Goal: Task Accomplishment & Management: Manage account settings

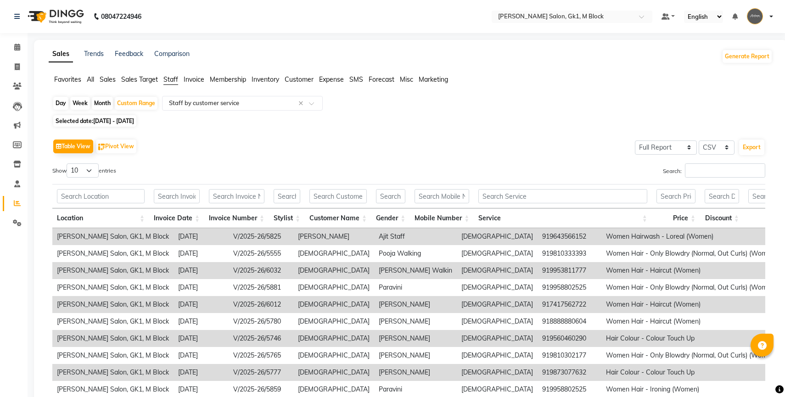
select select "full_report"
select select "csv"
click at [19, 72] on span at bounding box center [17, 67] width 16 height 11
select select "service"
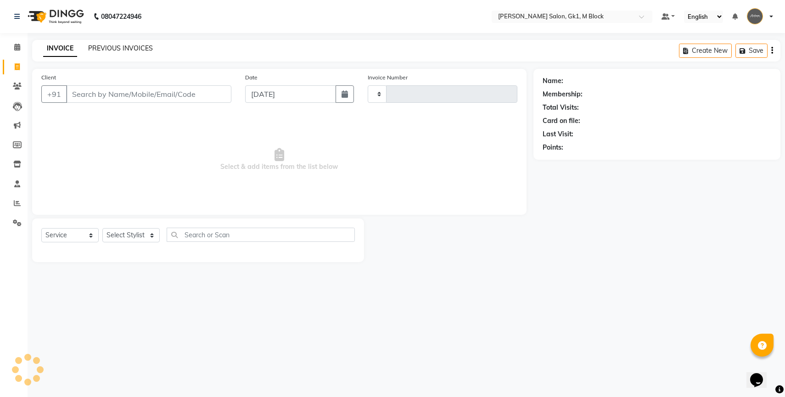
type input "6160"
select select "6312"
click at [127, 47] on link "PREVIOUS INVOICES" at bounding box center [120, 48] width 65 height 8
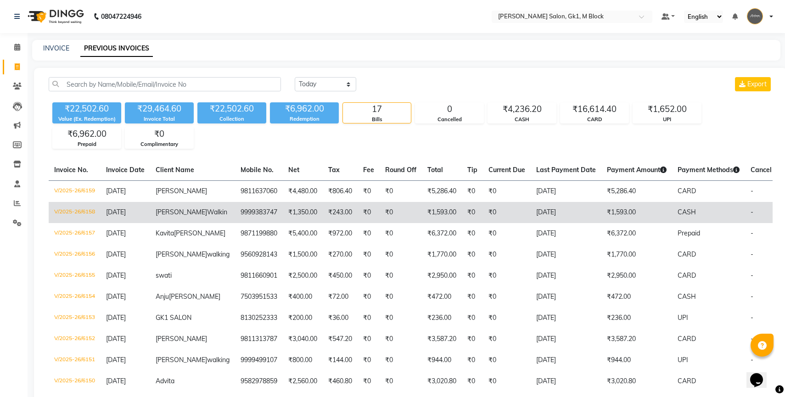
click at [166, 217] on td "[PERSON_NAME] Walkin" at bounding box center [192, 212] width 85 height 21
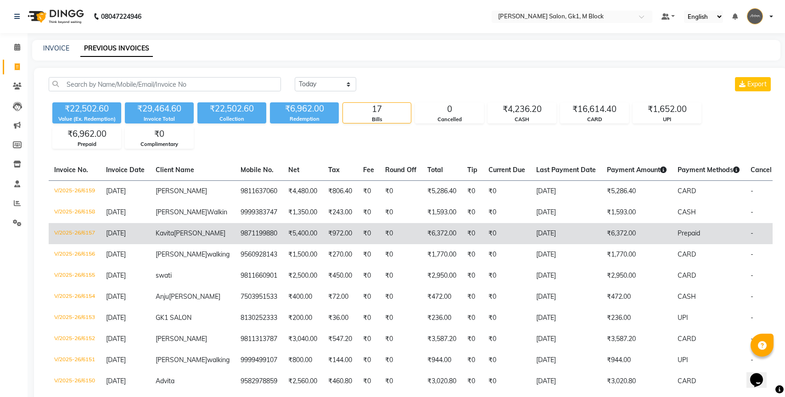
click at [235, 244] on td "9871199880" at bounding box center [259, 233] width 48 height 21
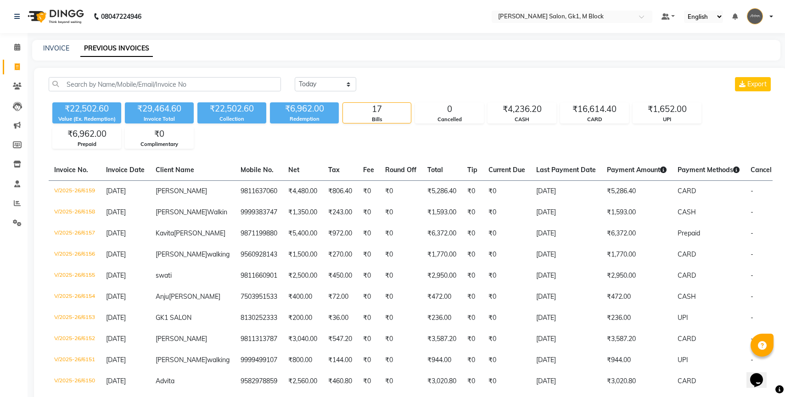
click at [58, 53] on div "INVOICE" at bounding box center [56, 49] width 26 height 10
click at [58, 50] on link "INVOICE" at bounding box center [56, 48] width 26 height 8
select select "6312"
select select "service"
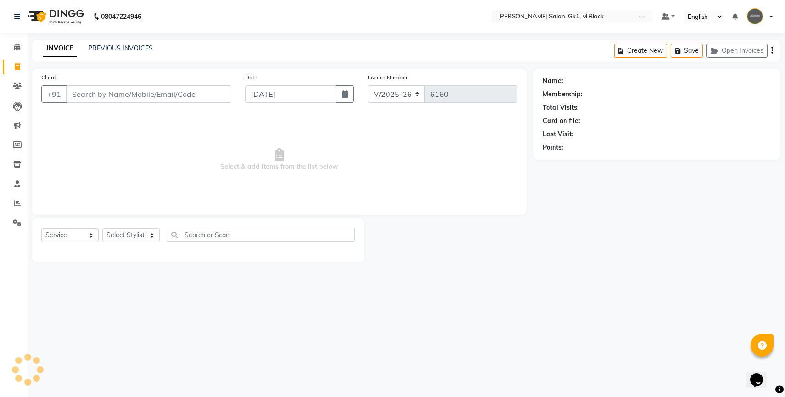
click at [138, 92] on input "Client" at bounding box center [148, 93] width 165 height 17
type input "A"
paste input "919871199880"
type input "919871199880"
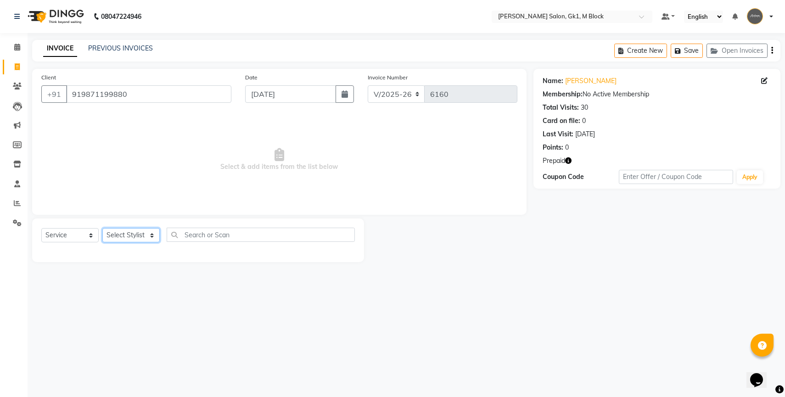
click at [140, 235] on select "Select Stylist AJAY [PERSON_NAME] [PERSON_NAME] [PERSON_NAME] COUNTER [PERSON_N…" at bounding box center [130, 235] width 57 height 14
select select "48182"
click at [102, 228] on select "Select Stylist AJAY [PERSON_NAME] [PERSON_NAME] [PERSON_NAME] COUNTER [PERSON_N…" at bounding box center [130, 235] width 57 height 14
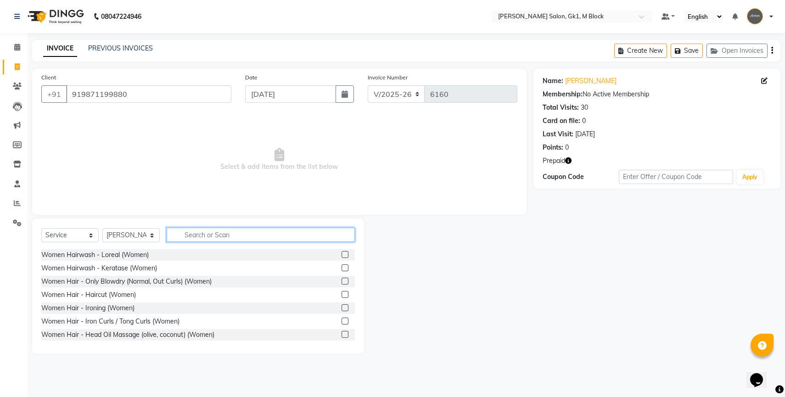
click at [203, 235] on input "text" at bounding box center [261, 235] width 188 height 14
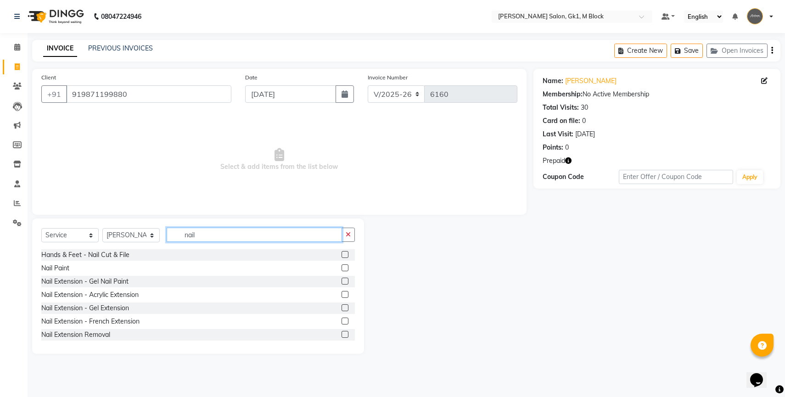
type input "nail"
click at [344, 281] on label at bounding box center [345, 281] width 7 height 7
click at [344, 281] on input "checkbox" at bounding box center [345, 282] width 6 height 6
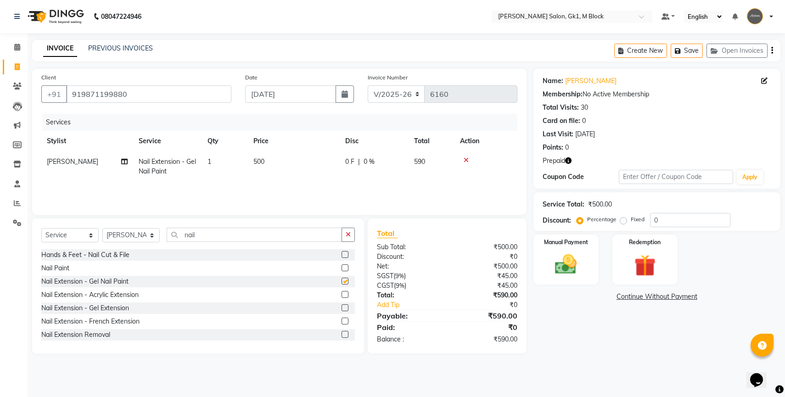
checkbox input "false"
click at [349, 295] on div at bounding box center [348, 294] width 13 height 11
click at [347, 296] on label at bounding box center [345, 294] width 7 height 7
click at [347, 296] on input "checkbox" at bounding box center [345, 295] width 6 height 6
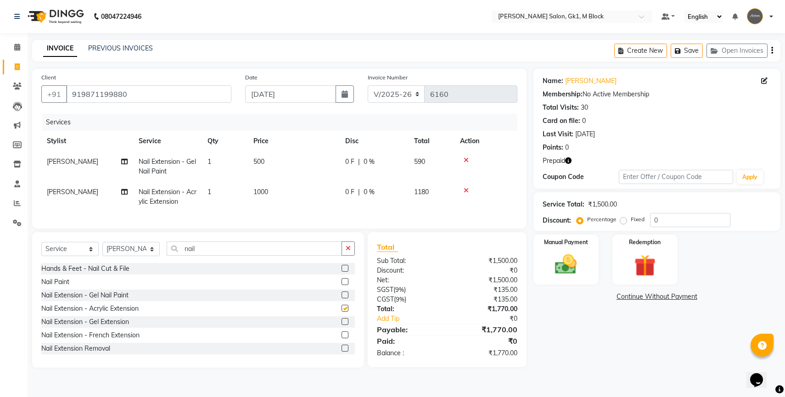
checkbox input "false"
click at [467, 160] on icon at bounding box center [466, 160] width 5 height 6
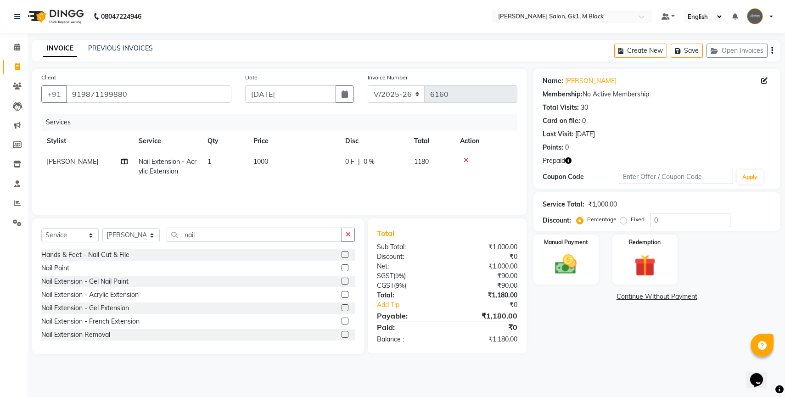
click at [267, 163] on span "1000" at bounding box center [260, 162] width 15 height 8
select select "48182"
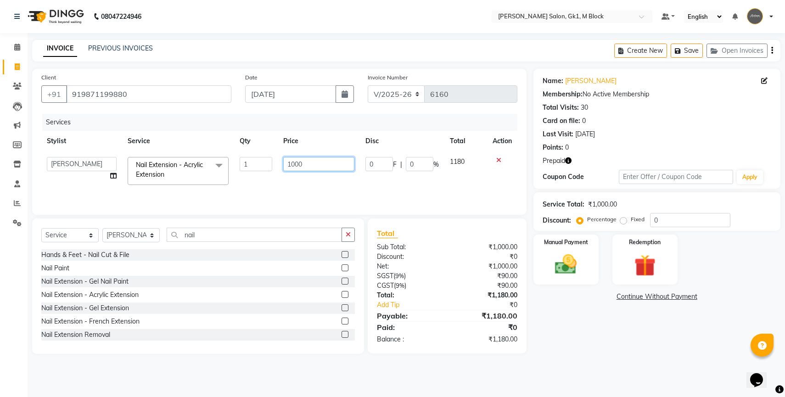
click at [296, 166] on input "1000" at bounding box center [318, 164] width 71 height 14
type input "1600"
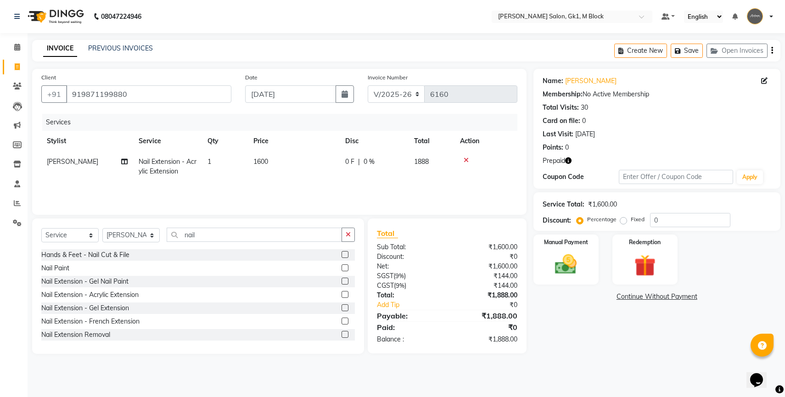
click at [304, 187] on div "Services Stylist Service Qty Price Disc Total Action [PERSON_NAME] Nail Extensi…" at bounding box center [279, 160] width 476 height 92
click at [563, 271] on img at bounding box center [566, 265] width 37 height 26
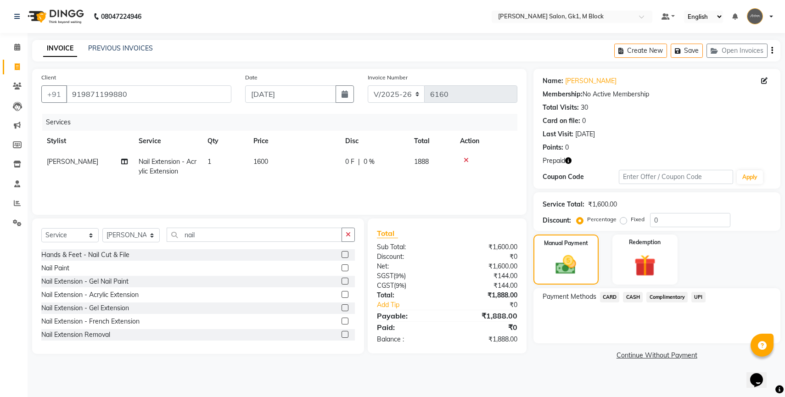
click at [701, 300] on span "UPI" at bounding box center [699, 297] width 14 height 11
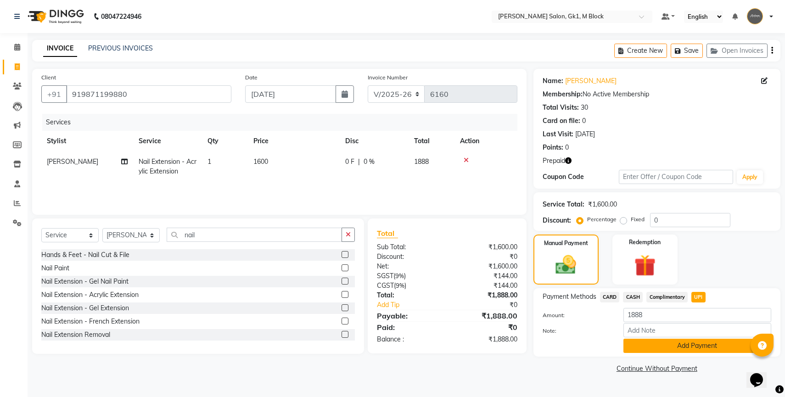
click at [680, 344] on button "Add Payment" at bounding box center [698, 346] width 148 height 14
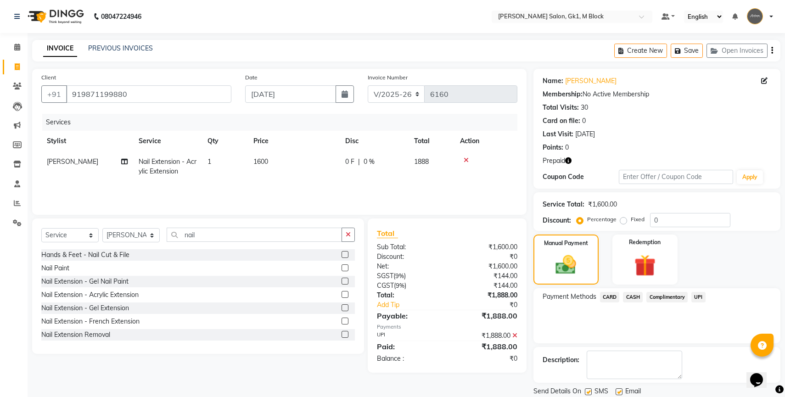
scroll to position [30, 0]
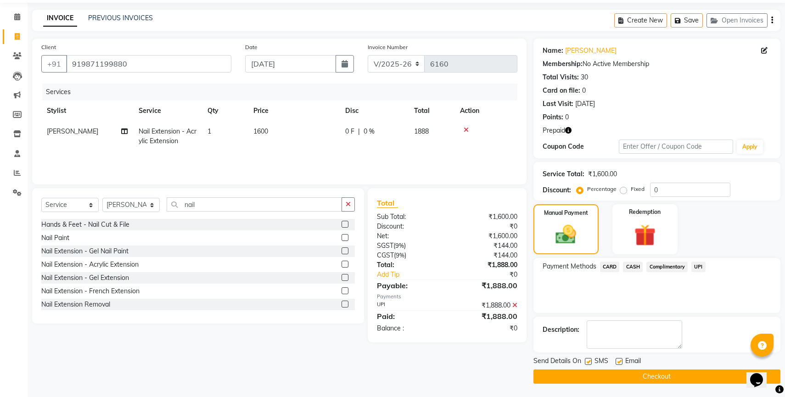
click at [668, 374] on button "Checkout" at bounding box center [657, 377] width 247 height 14
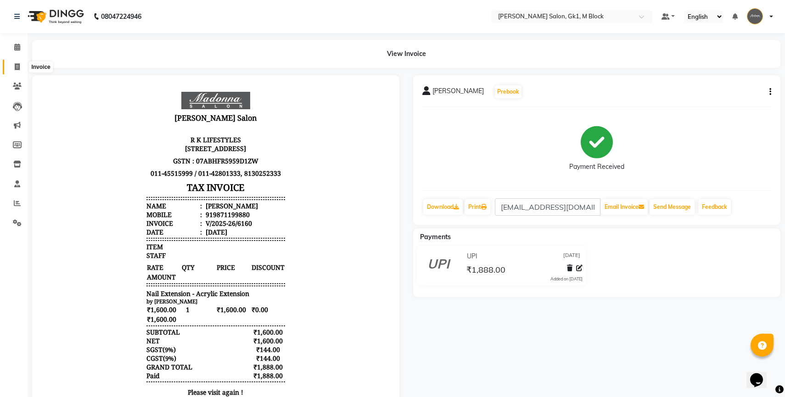
click at [12, 69] on span at bounding box center [17, 67] width 16 height 11
select select "service"
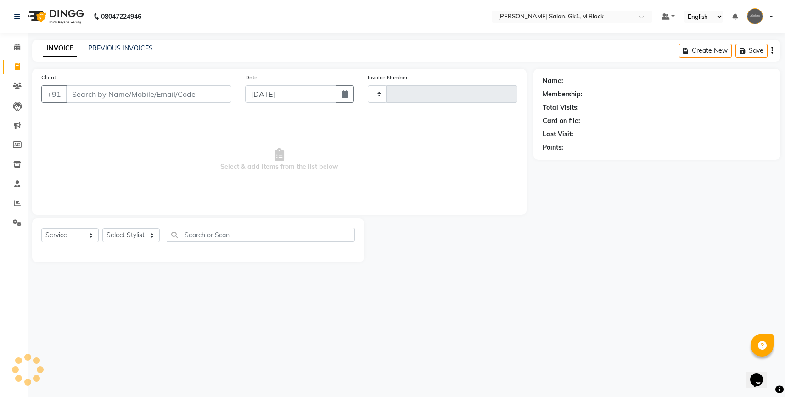
type input "6161"
select select "6312"
click at [17, 85] on icon at bounding box center [17, 86] width 9 height 7
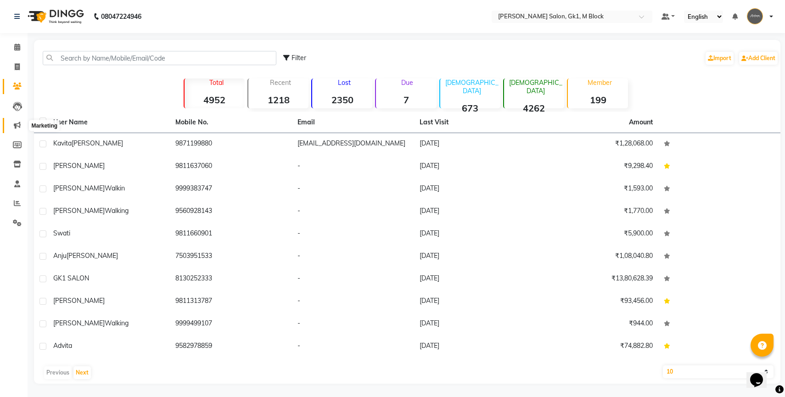
click at [17, 128] on icon at bounding box center [17, 125] width 7 height 7
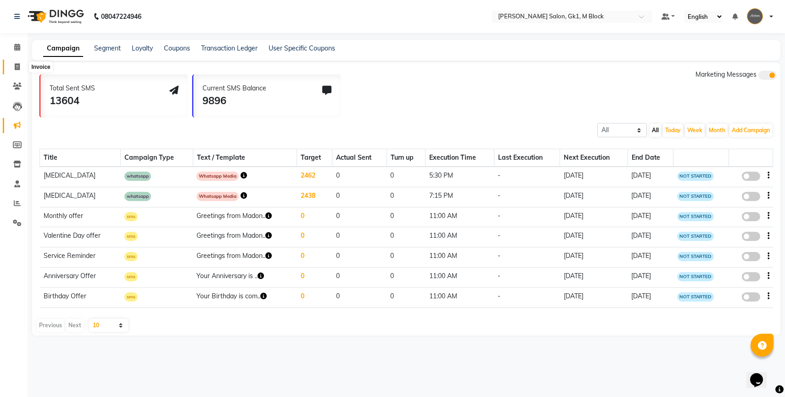
click at [15, 68] on icon at bounding box center [17, 66] width 5 height 7
select select "6312"
select select "service"
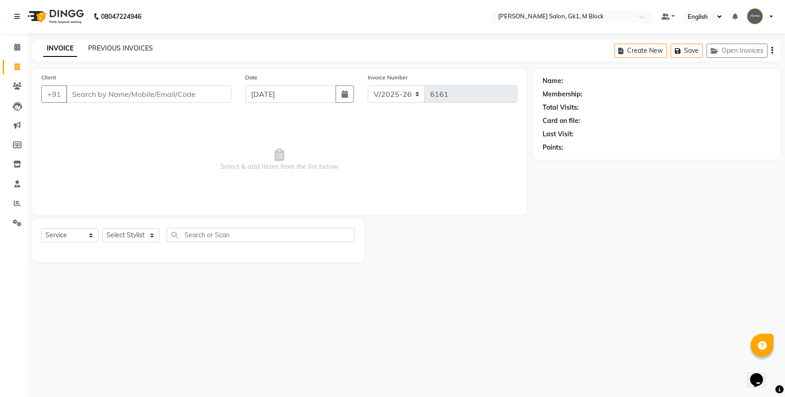
click at [110, 51] on link "PREVIOUS INVOICES" at bounding box center [120, 48] width 65 height 8
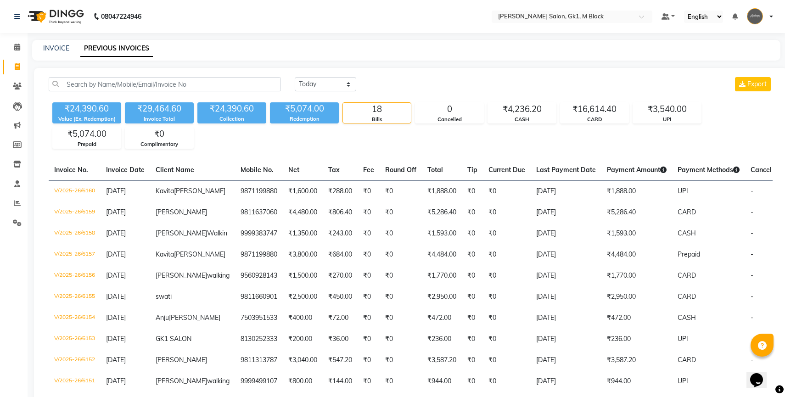
click at [51, 54] on div "INVOICE PREVIOUS INVOICES" at bounding box center [406, 50] width 748 height 21
click at [53, 53] on div "INVOICE" at bounding box center [56, 49] width 26 height 10
click at [54, 50] on link "INVOICE" at bounding box center [56, 48] width 26 height 8
select select "6312"
select select "service"
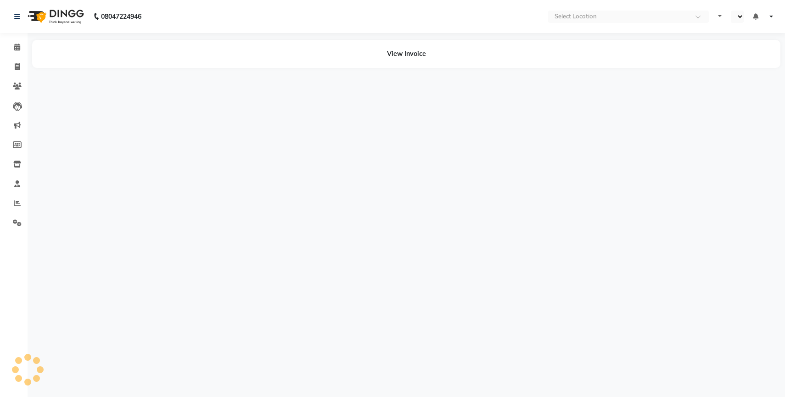
select select "en"
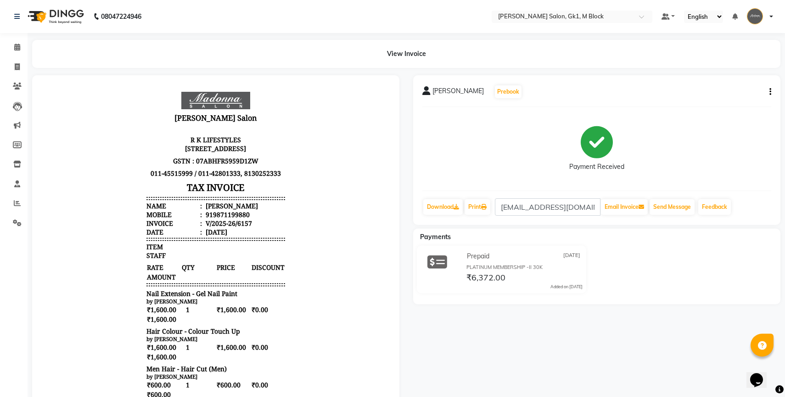
click at [771, 96] on button "button" at bounding box center [769, 92] width 6 height 10
click at [703, 108] on div "Edit Invoice" at bounding box center [724, 103] width 63 height 11
select select "service"
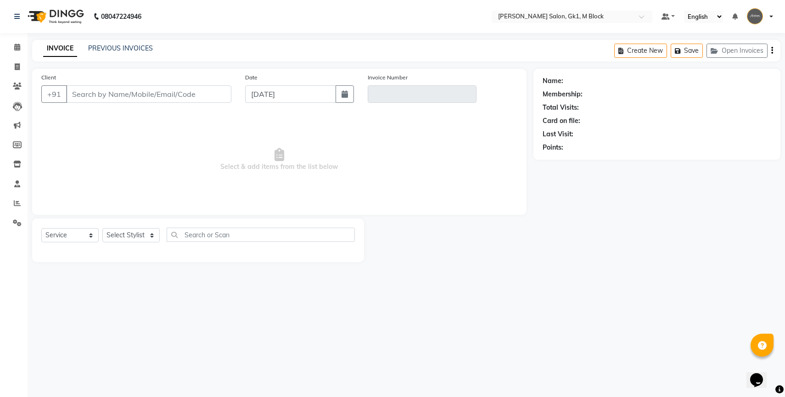
type input "9871199880"
type input "V/2025-26/6157"
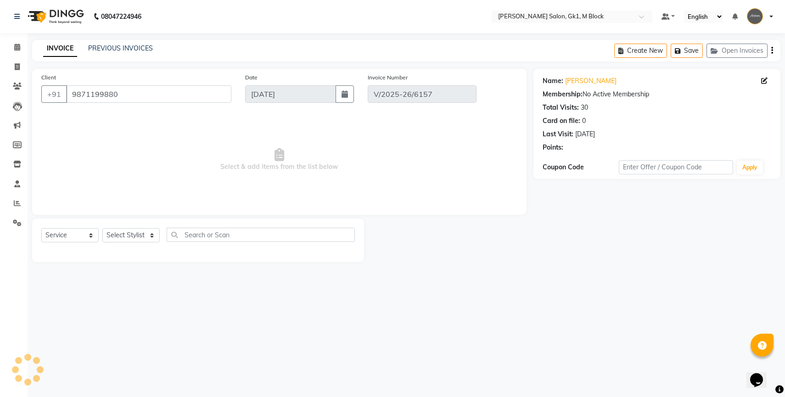
select select "select"
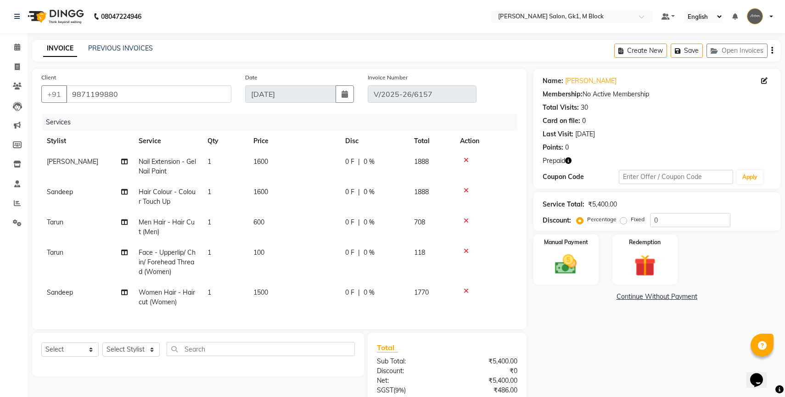
click at [466, 161] on icon at bounding box center [466, 160] width 5 height 6
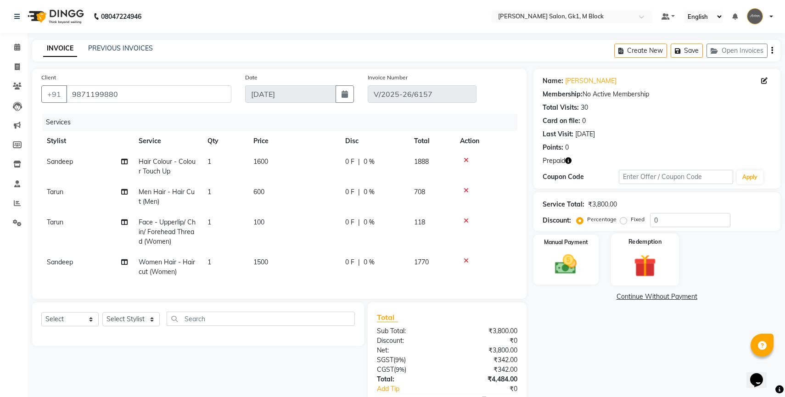
click at [645, 262] on img at bounding box center [645, 266] width 37 height 28
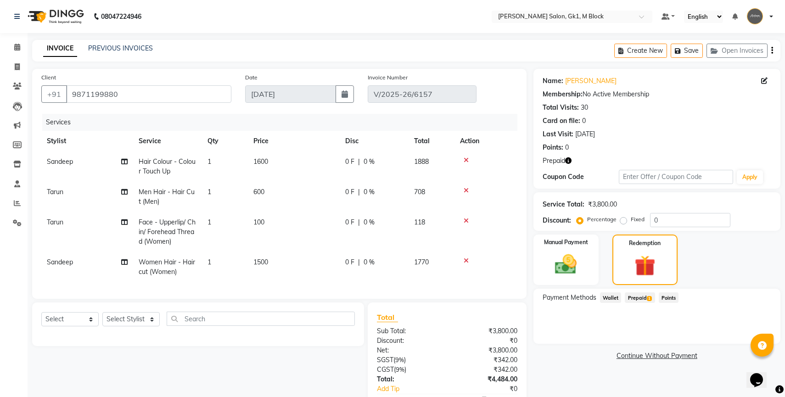
click at [637, 297] on span "Prepaid 1" at bounding box center [640, 298] width 30 height 11
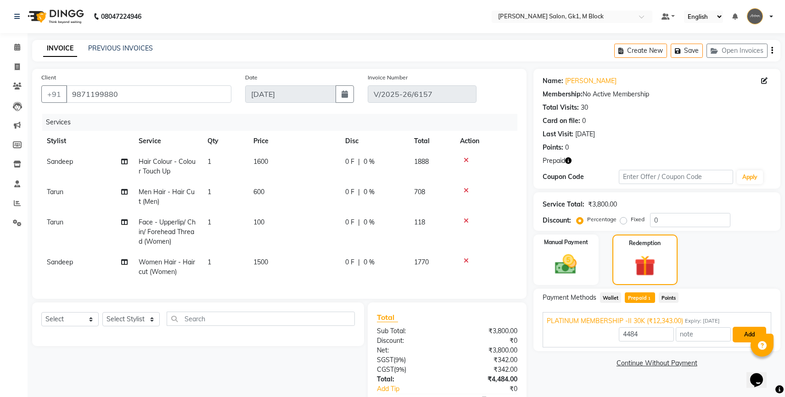
click at [746, 337] on button "Add" at bounding box center [750, 335] width 34 height 16
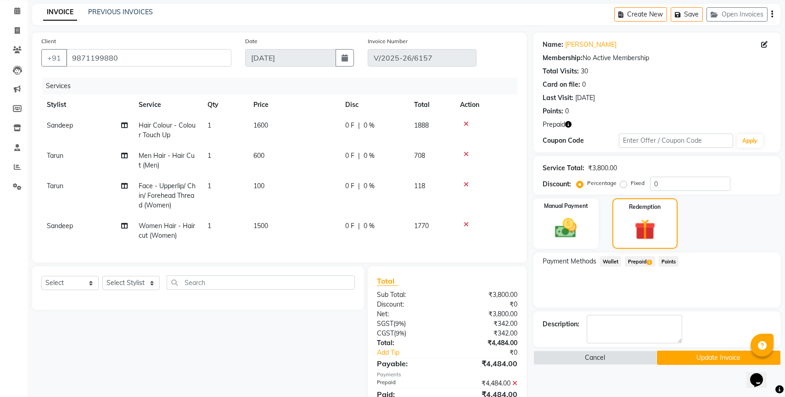
scroll to position [73, 0]
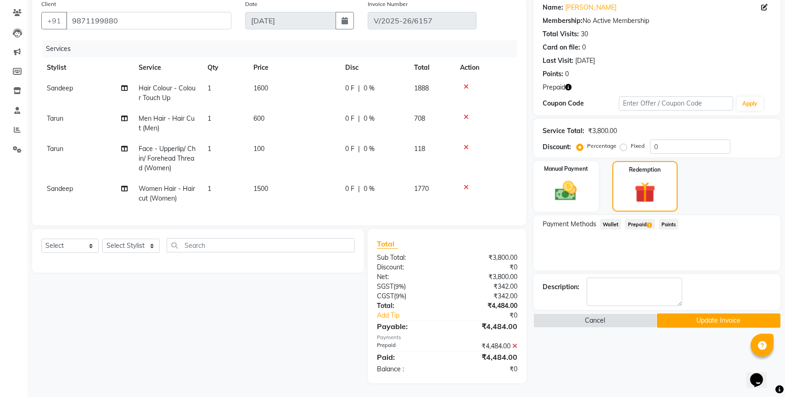
click at [714, 326] on button "Update Invoice" at bounding box center [719, 321] width 124 height 14
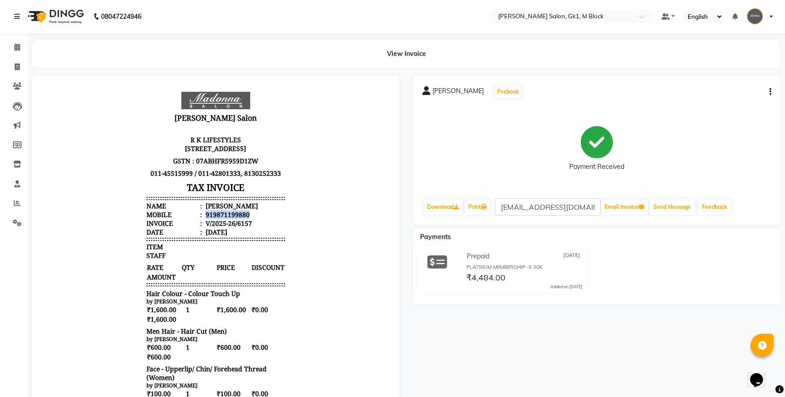
drag, startPoint x: 252, startPoint y: 223, endPoint x: 205, endPoint y: 223, distance: 46.8
click at [205, 219] on li "Mobile : 919871199880" at bounding box center [215, 214] width 139 height 9
copy div "919871199880"
